Goal: Information Seeking & Learning: Check status

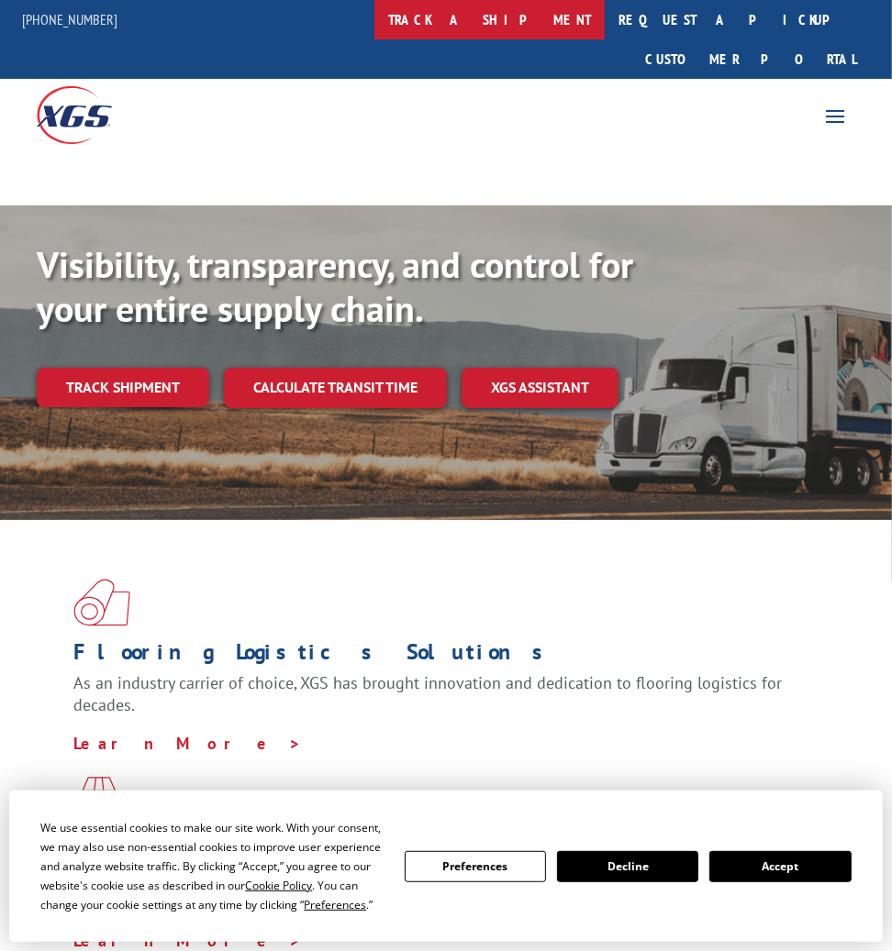
click at [530, 29] on link "track a shipment" at bounding box center [489, 19] width 230 height 39
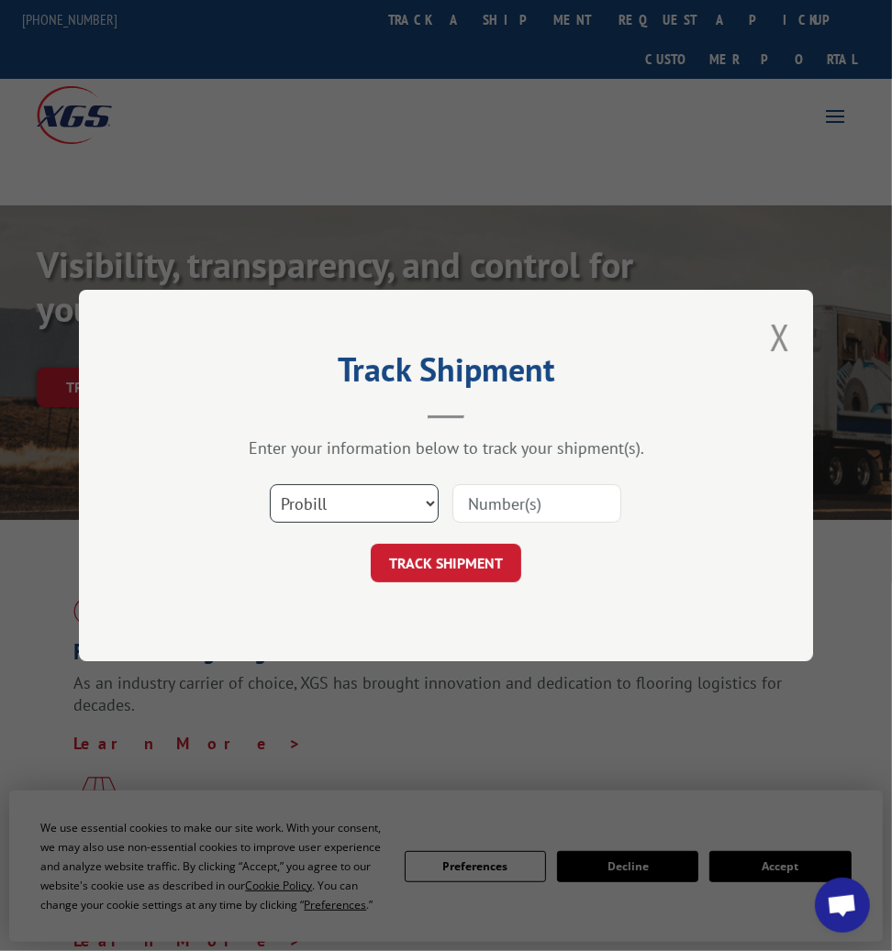
click at [383, 499] on select "Select category... Probill BOL PO" at bounding box center [354, 503] width 169 height 39
select select "bol"
click at [270, 484] on select "Select category... Probill BOL PO" at bounding box center [354, 503] width 169 height 39
click at [499, 498] on input at bounding box center [536, 503] width 169 height 39
paste input "394000603"
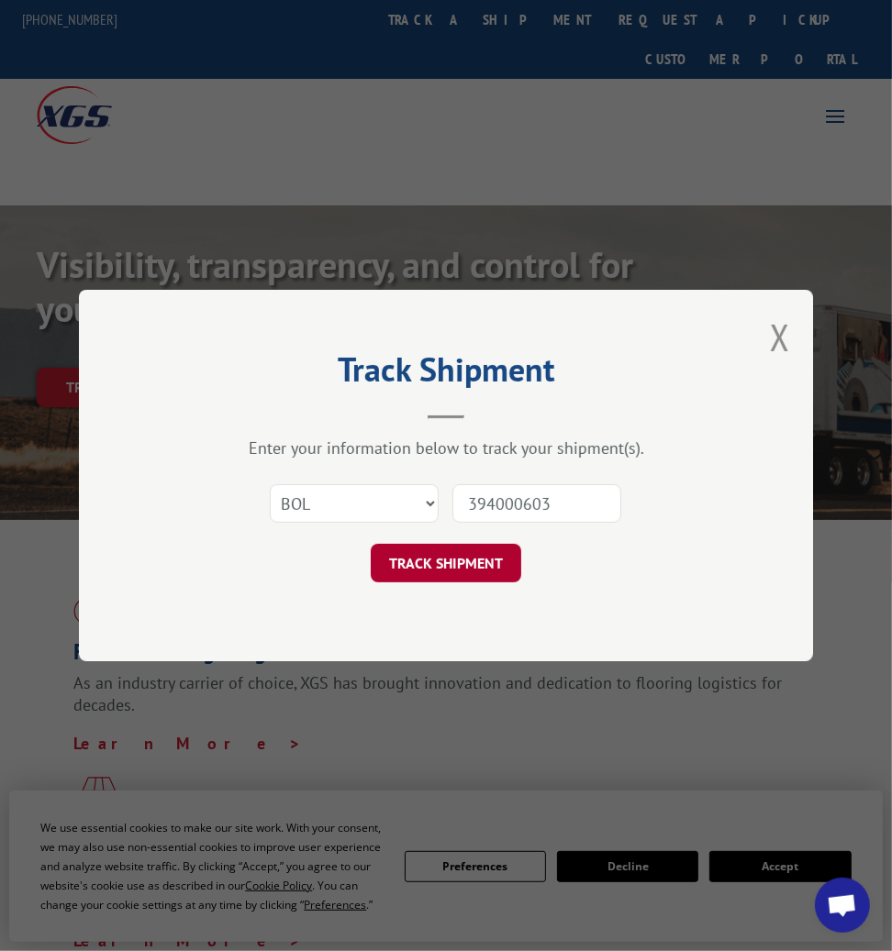
type input "394000603"
click at [472, 558] on button "TRACK SHIPMENT" at bounding box center [446, 563] width 150 height 39
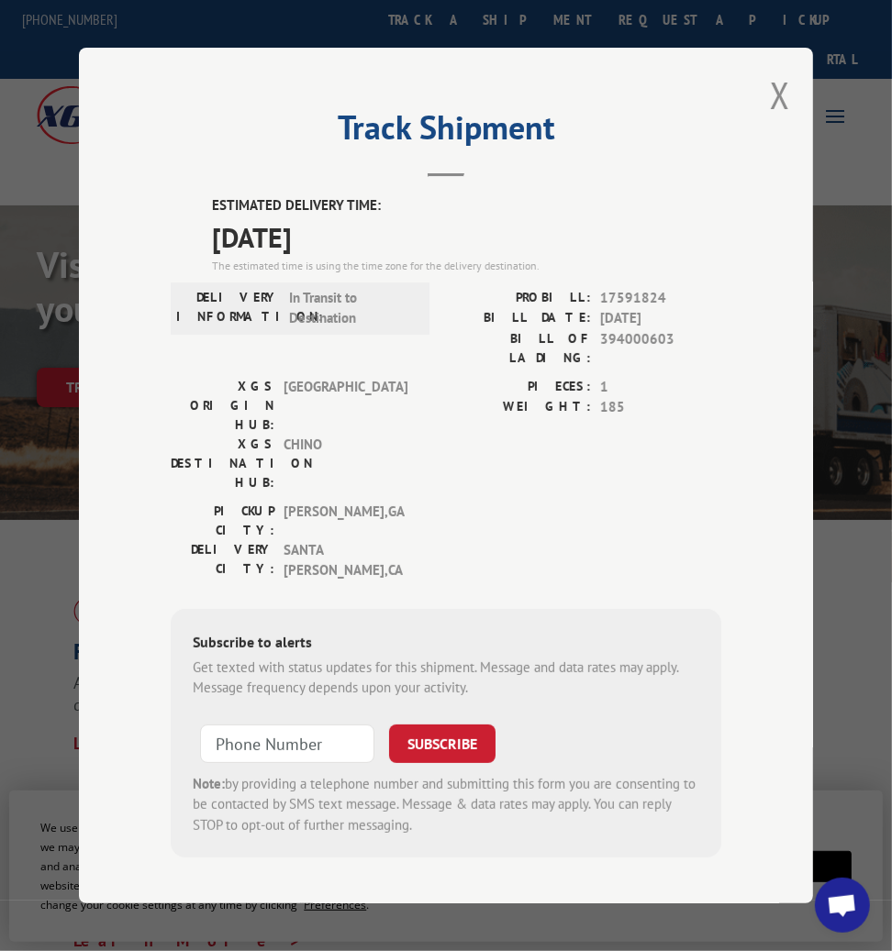
click at [196, 212] on div "ESTIMATED DELIVERY TIME: [DATE] The estimated time is using the time zone for t…" at bounding box center [446, 526] width 550 height 662
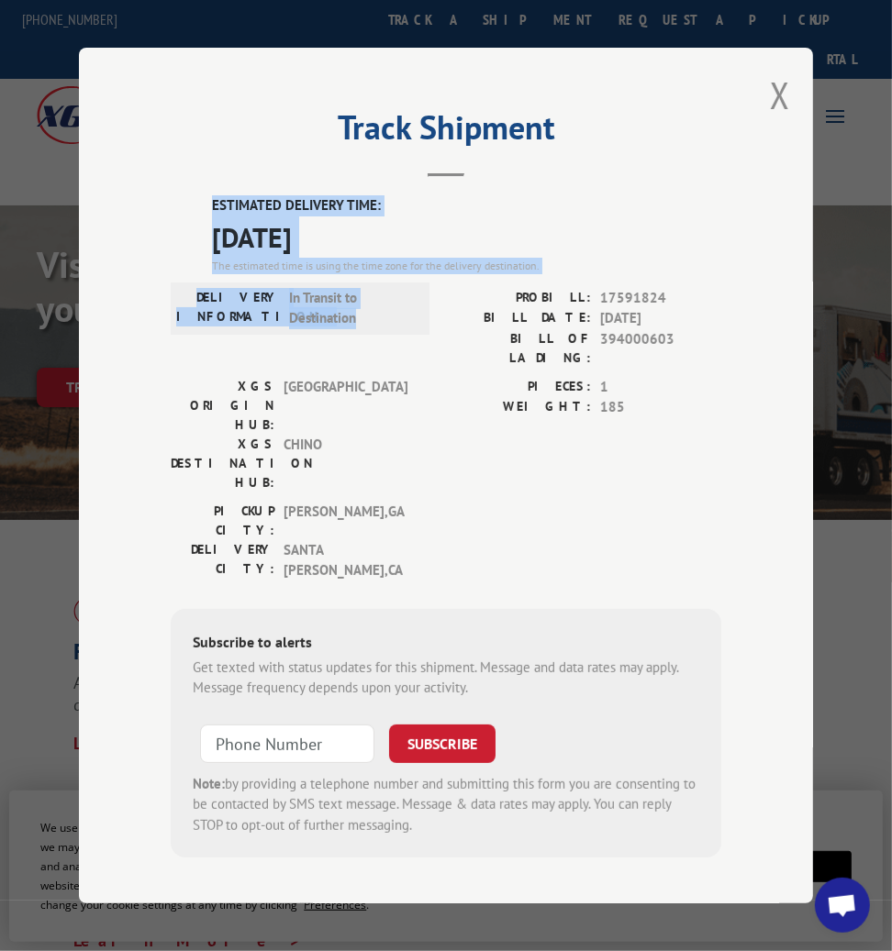
drag, startPoint x: 198, startPoint y: 207, endPoint x: 364, endPoint y: 334, distance: 208.8
click at [361, 333] on div "Track Shipment ESTIMATED DELIVERY TIME: [DATE] The estimated time is using the …" at bounding box center [446, 476] width 734 height 856
copy div "ESTIMATED DELIVERY TIME: [DATE] The estimated time is using the time zone for t…"
